Goal: Task Accomplishment & Management: Manage account settings

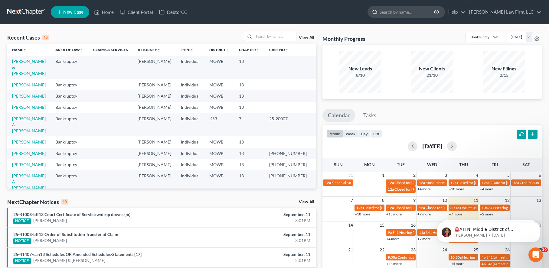
click at [418, 9] on input "search" at bounding box center [407, 11] width 55 height 11
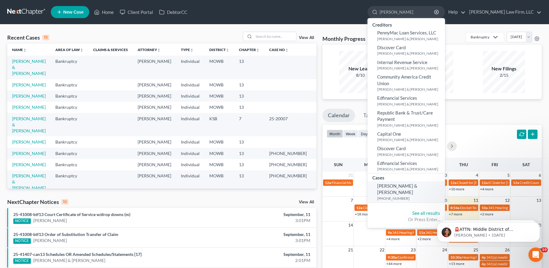
type input "swindell"
click at [418, 188] on span "[PERSON_NAME] & [PERSON_NAME]" at bounding box center [397, 189] width 40 height 12
select select "4"
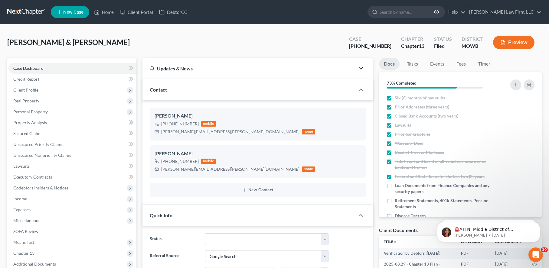
click at [361, 67] on icon "button" at bounding box center [360, 68] width 7 height 7
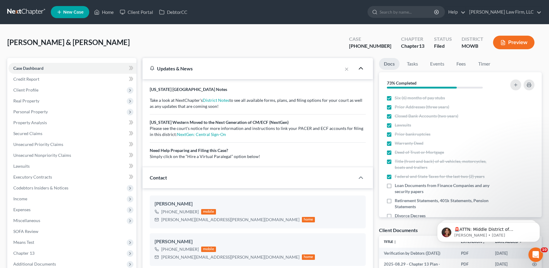
click at [361, 67] on icon "button" at bounding box center [360, 68] width 7 height 7
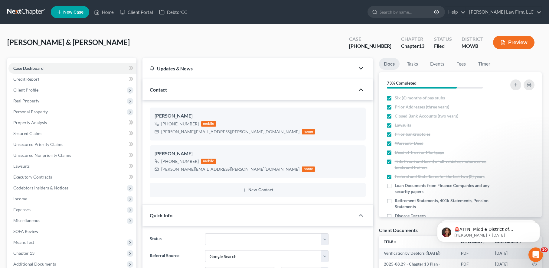
click at [362, 88] on icon "button" at bounding box center [360, 89] width 7 height 7
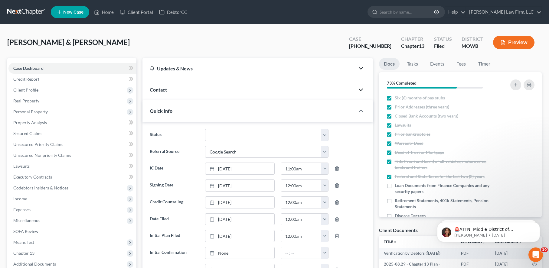
click at [362, 89] on icon "button" at bounding box center [360, 89] width 7 height 7
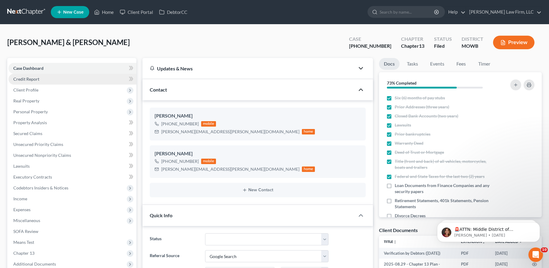
click at [124, 77] on link "Credit Report" at bounding box center [72, 79] width 128 height 11
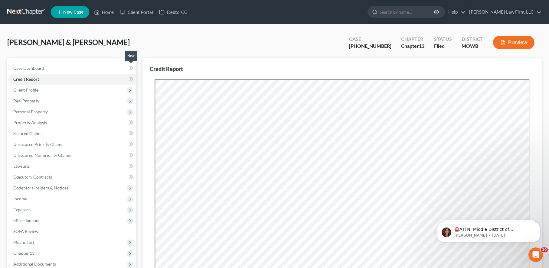
click at [126, 70] on span at bounding box center [131, 68] width 11 height 9
click at [108, 69] on link "Case Dashboard" at bounding box center [72, 68] width 128 height 11
select select "3"
select select "4"
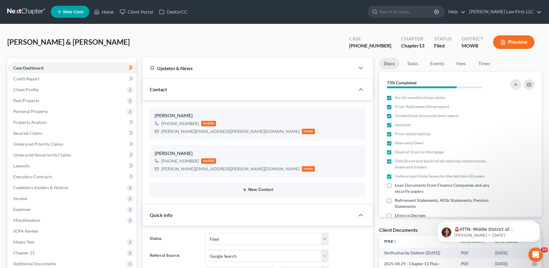
scroll to position [8, 0]
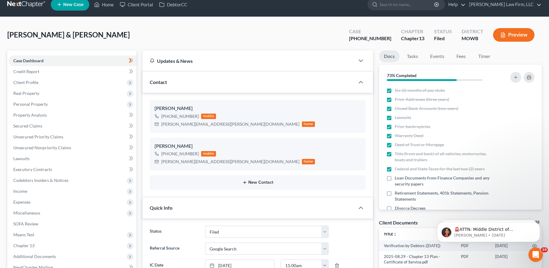
drag, startPoint x: 294, startPoint y: 183, endPoint x: 239, endPoint y: 183, distance: 55.1
click at [239, 183] on button "New Contact" at bounding box center [258, 182] width 206 height 5
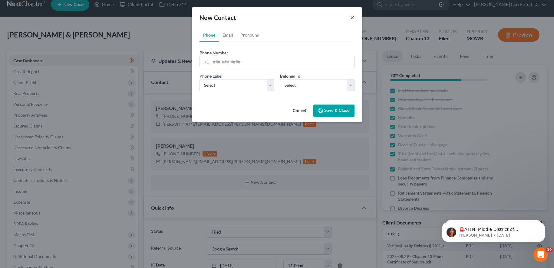
click at [352, 18] on button "×" at bounding box center [352, 17] width 4 height 7
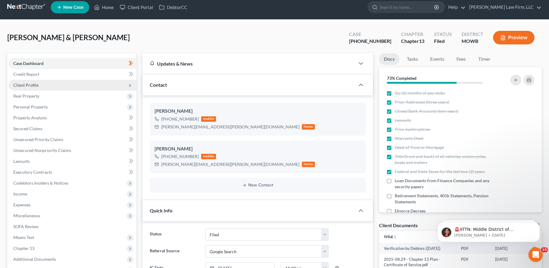
scroll to position [0, 0]
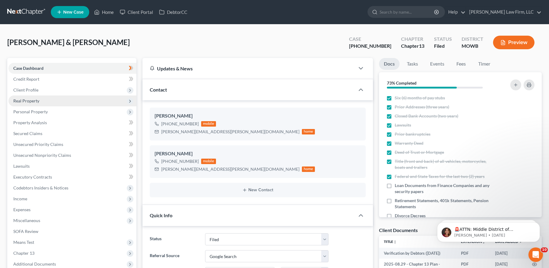
click at [55, 106] on span "Real Property" at bounding box center [72, 101] width 128 height 11
click at [71, 102] on span "Real Property" at bounding box center [72, 101] width 128 height 11
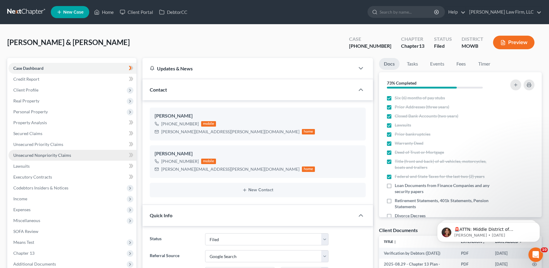
click at [67, 153] on span "Unsecured Nonpriority Claims" at bounding box center [42, 155] width 58 height 5
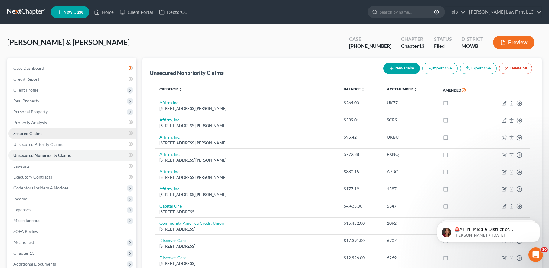
click at [59, 136] on link "Secured Claims" at bounding box center [72, 133] width 128 height 11
